Goal: Find specific page/section: Find specific page/section

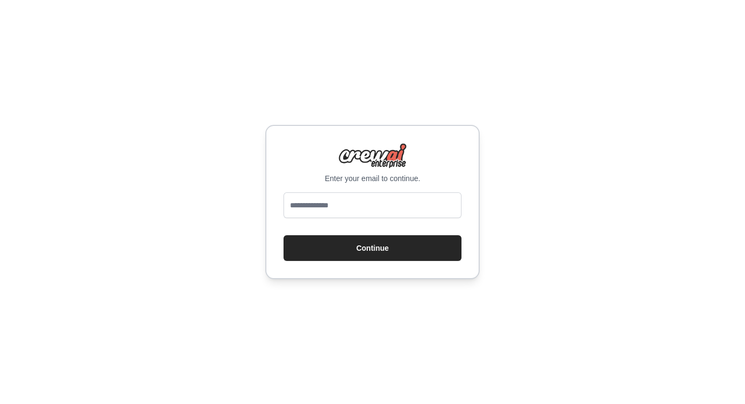
type input "**********"
click at [376, 252] on button "Continue" at bounding box center [373, 248] width 178 height 26
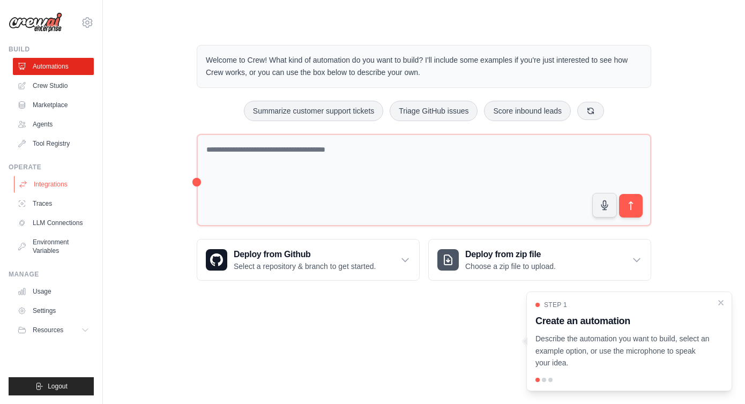
click at [63, 183] on link "Integrations" at bounding box center [54, 184] width 81 height 17
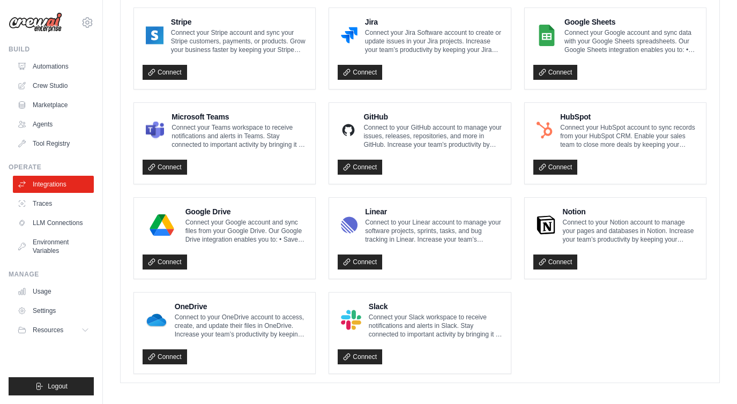
scroll to position [603, 0]
